Goal: Find specific page/section: Find specific page/section

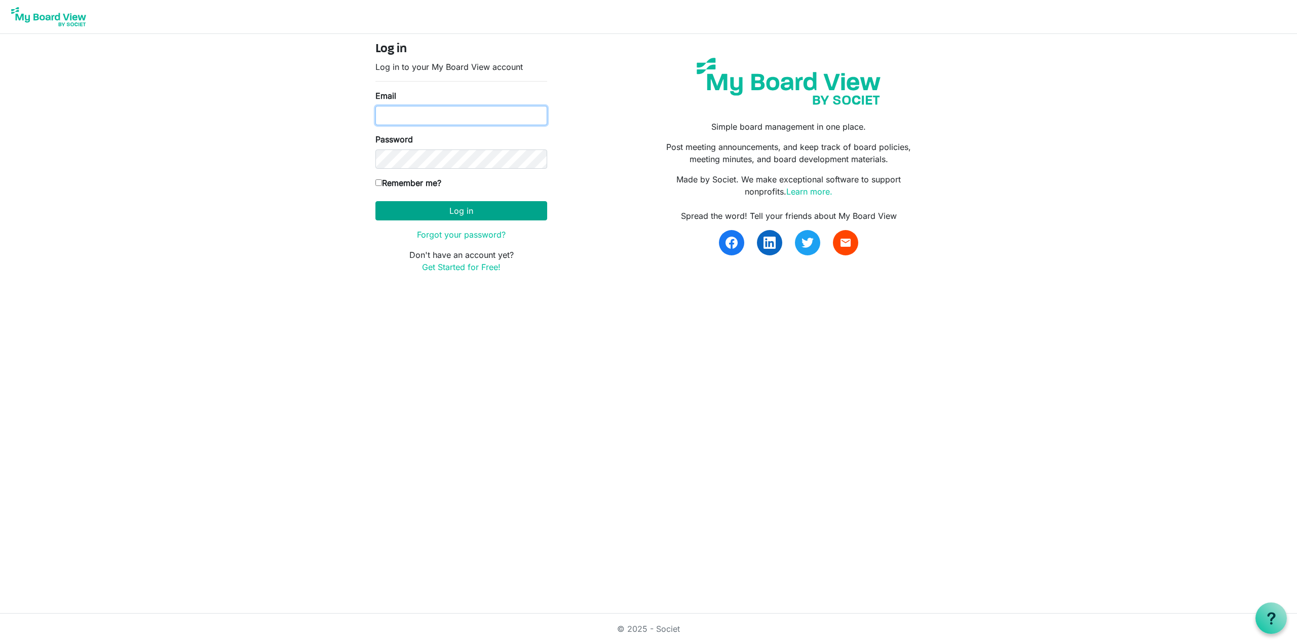
type input "[EMAIL_ADDRESS][DOMAIN_NAME]"
click at [459, 208] on button "Log in" at bounding box center [461, 210] width 172 height 19
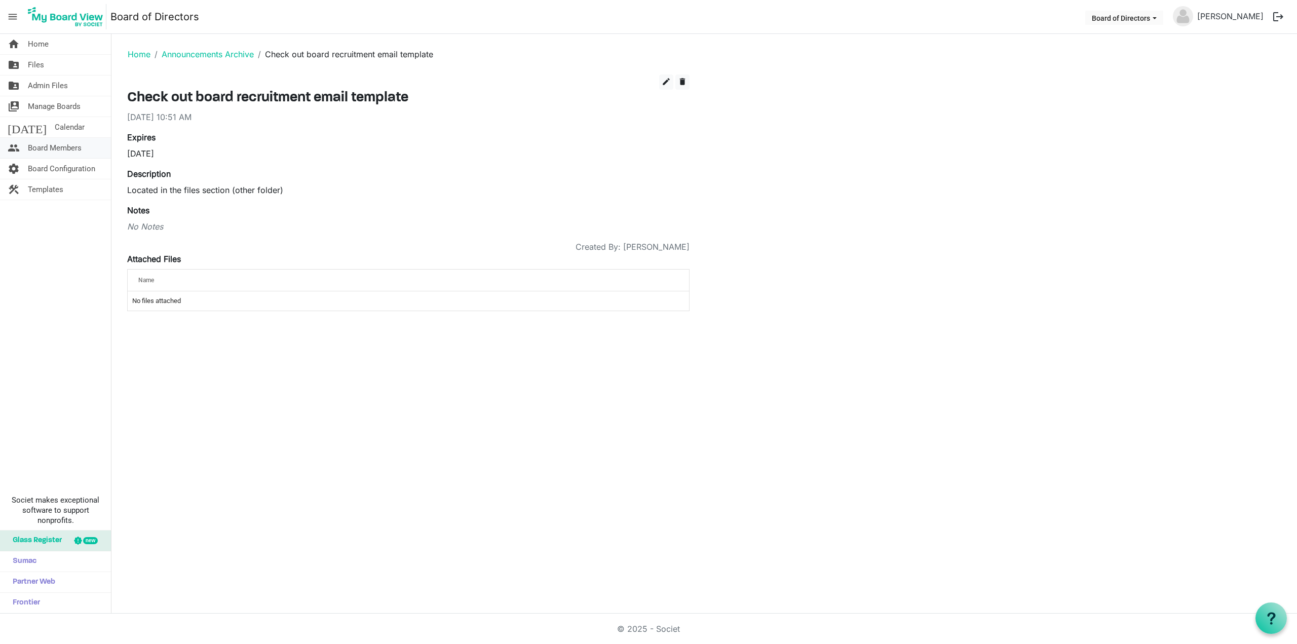
click at [61, 149] on span "Board Members" at bounding box center [55, 148] width 54 height 20
